Goal: Task Accomplishment & Management: Manage account settings

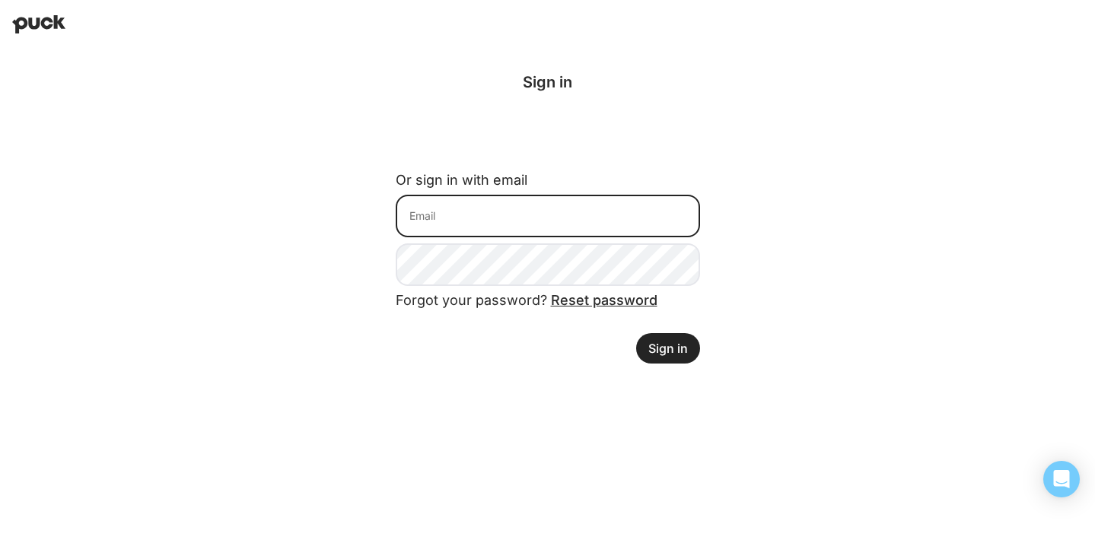
type input "[EMAIL_ADDRESS][DOMAIN_NAME]"
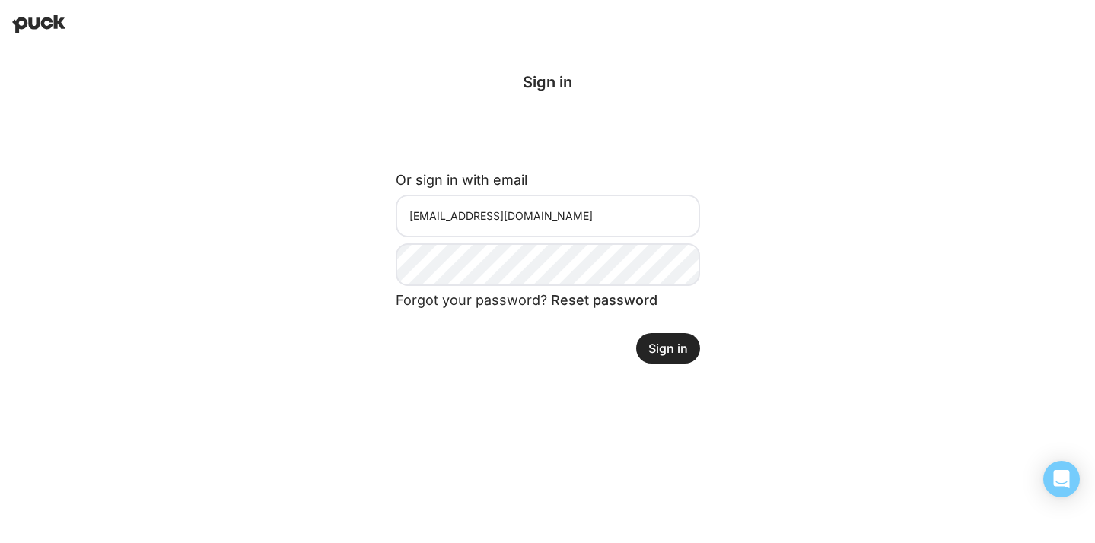
click at [679, 354] on button "Sign in" at bounding box center [668, 348] width 64 height 30
